Goal: Navigation & Orientation: Find specific page/section

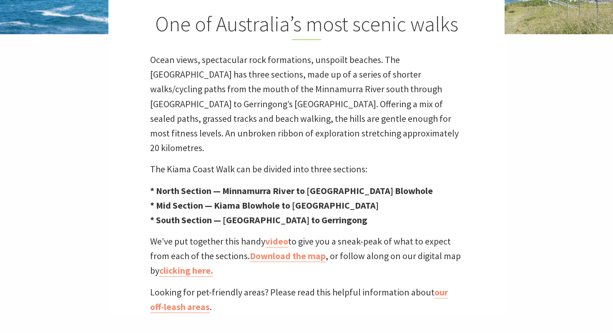
scroll to position [236, 0]
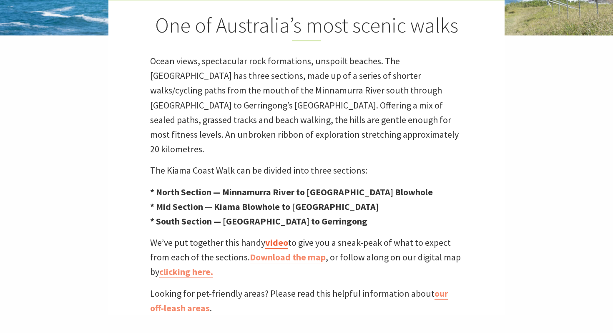
click at [282, 236] on link "video" at bounding box center [276, 242] width 23 height 12
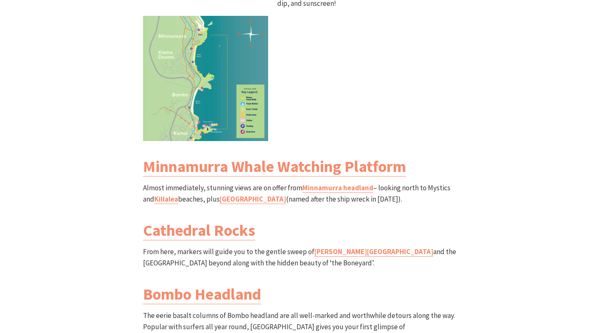
scroll to position [978, 0]
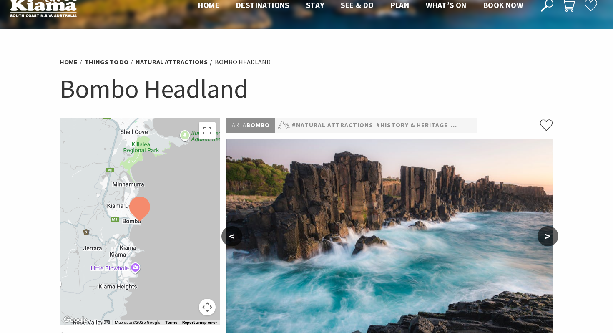
scroll to position [192, 0]
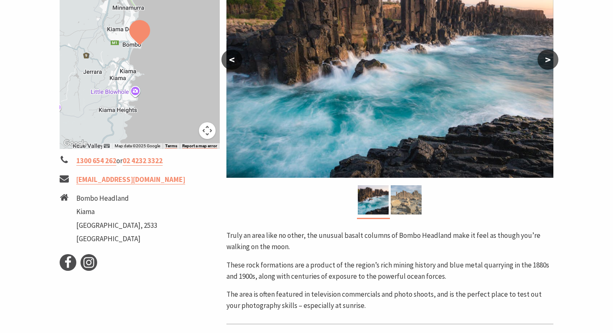
click at [413, 203] on img at bounding box center [406, 199] width 31 height 29
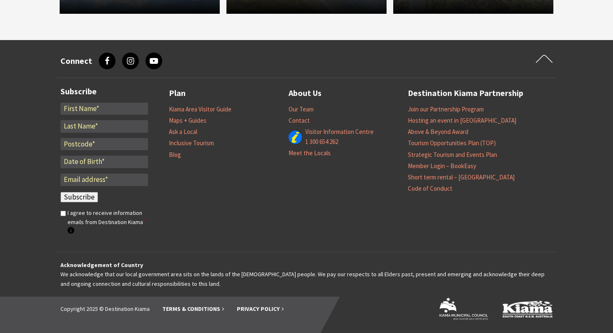
scroll to position [214, 0]
